Goal: Find specific fact: Find specific fact

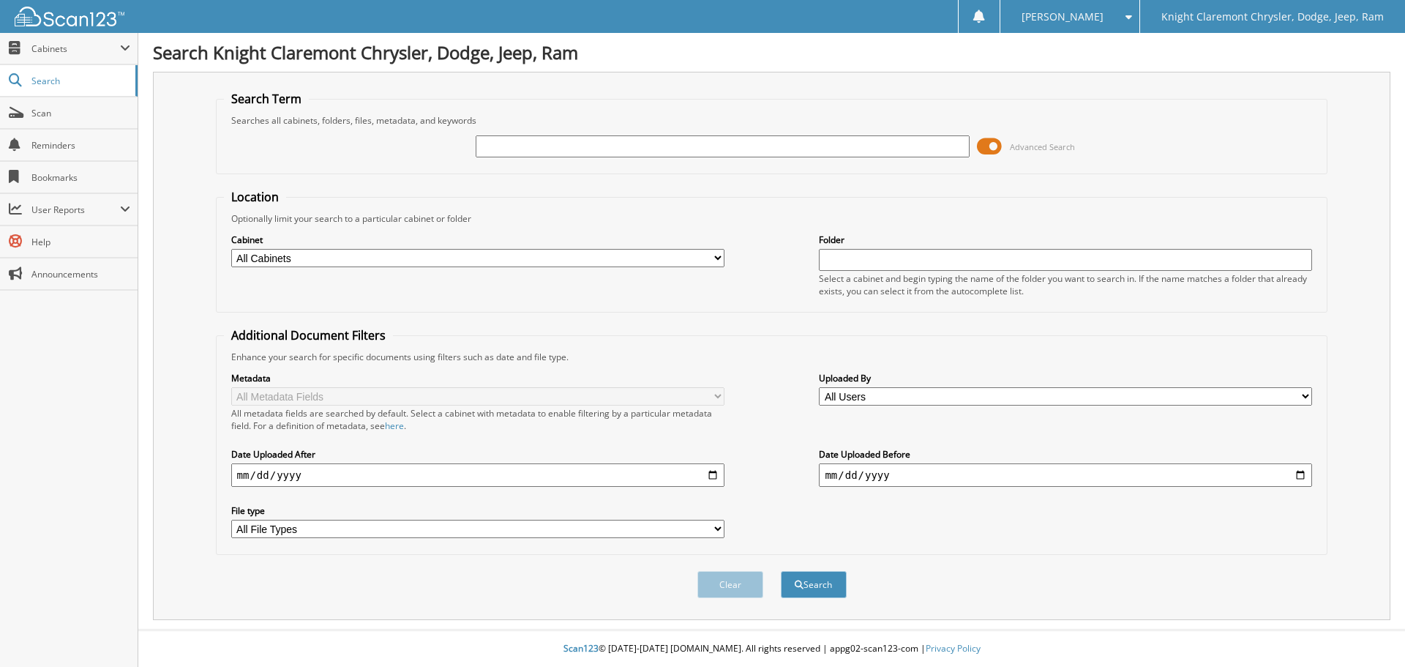
click at [597, 154] on input "text" at bounding box center [722, 146] width 493 height 22
type input "XT3744"
click at [810, 585] on button "Search" at bounding box center [814, 584] width 66 height 27
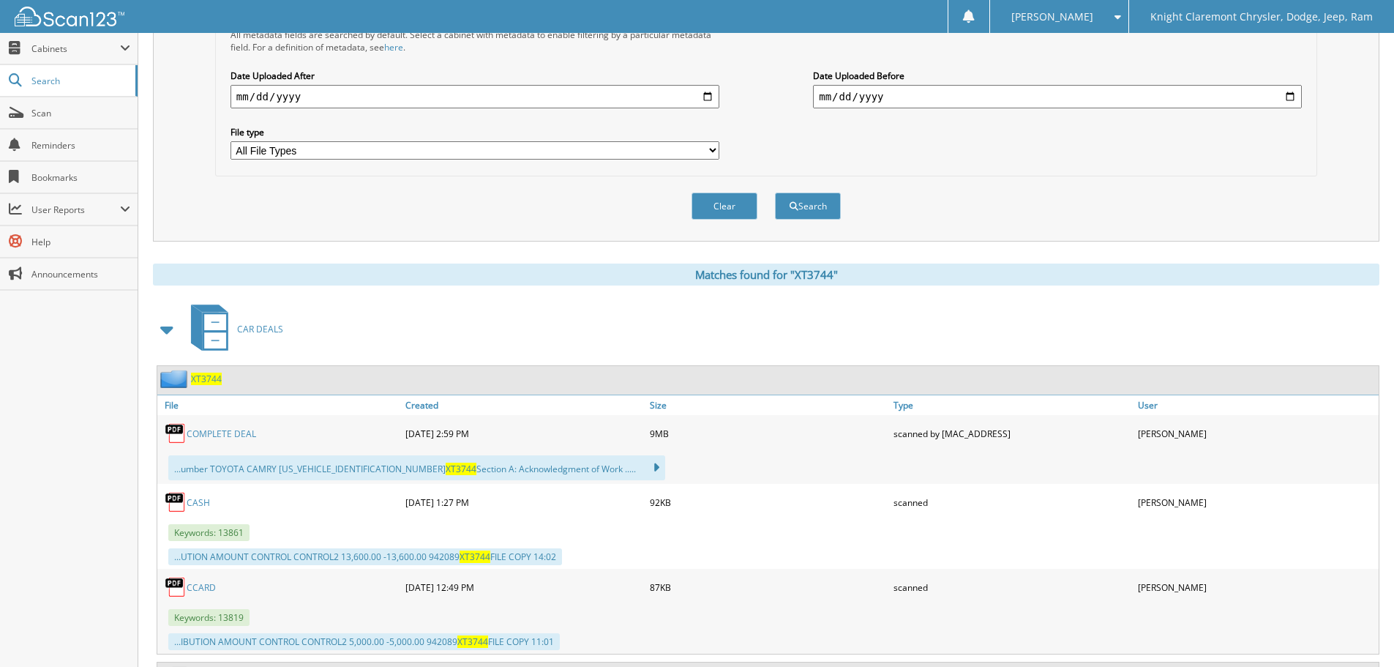
scroll to position [512, 0]
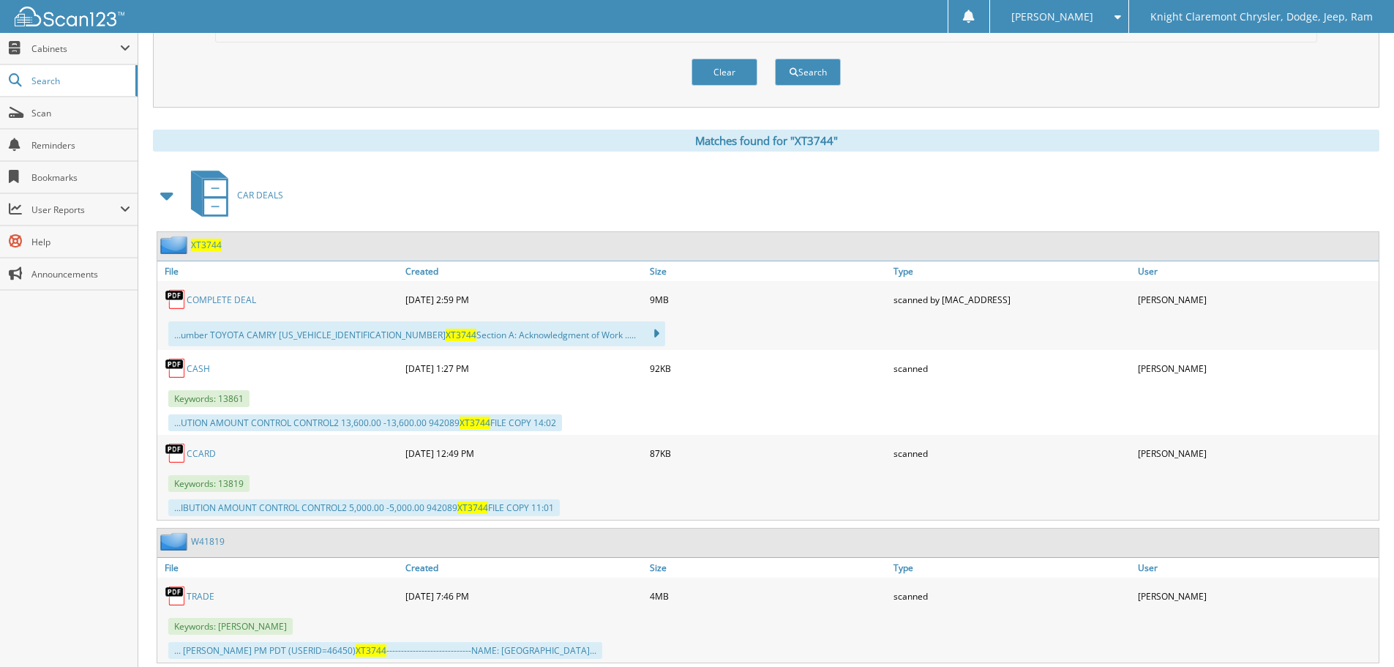
click at [209, 247] on span "XT3744" at bounding box center [206, 245] width 31 height 12
